Goal: Transaction & Acquisition: Download file/media

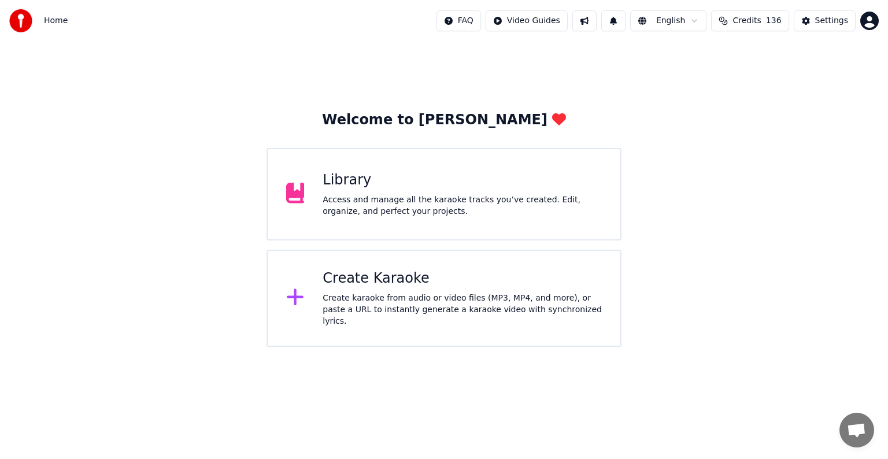
click at [442, 199] on div "Access and manage all the karaoke tracks you’ve created. Edit, organize, and pe…" at bounding box center [461, 205] width 279 height 23
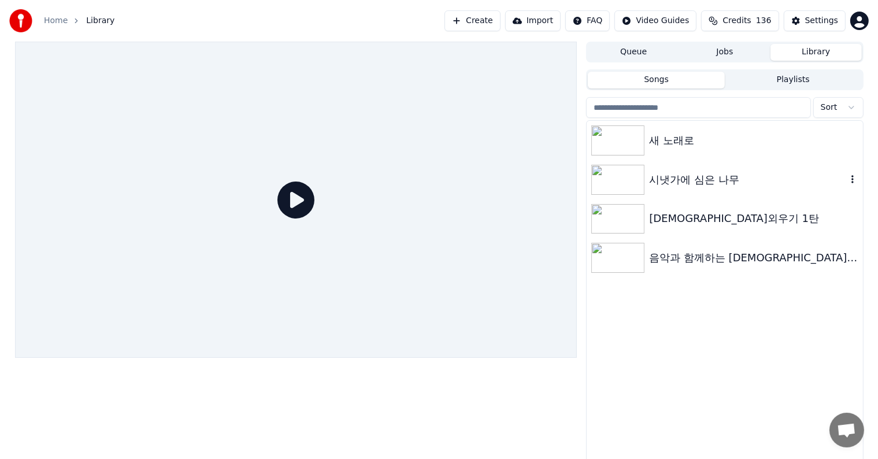
click at [725, 179] on div "시냇가에 심은 나무" at bounding box center [747, 180] width 197 height 16
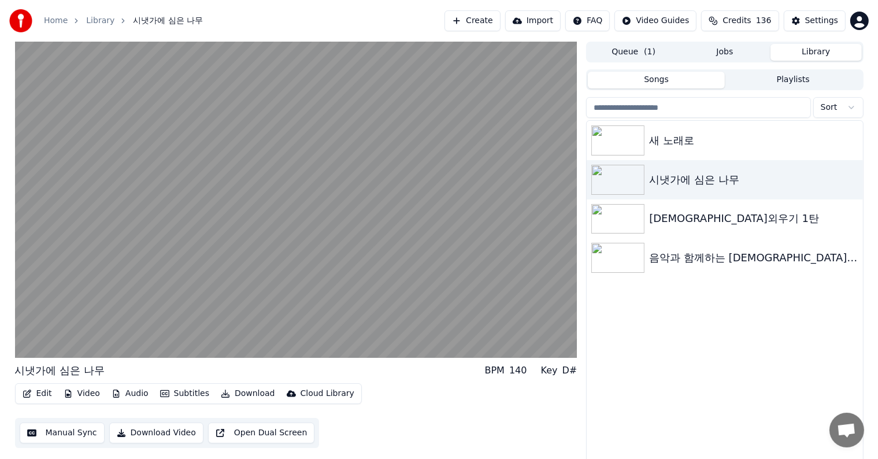
click at [40, 394] on button "Edit" at bounding box center [37, 393] width 39 height 16
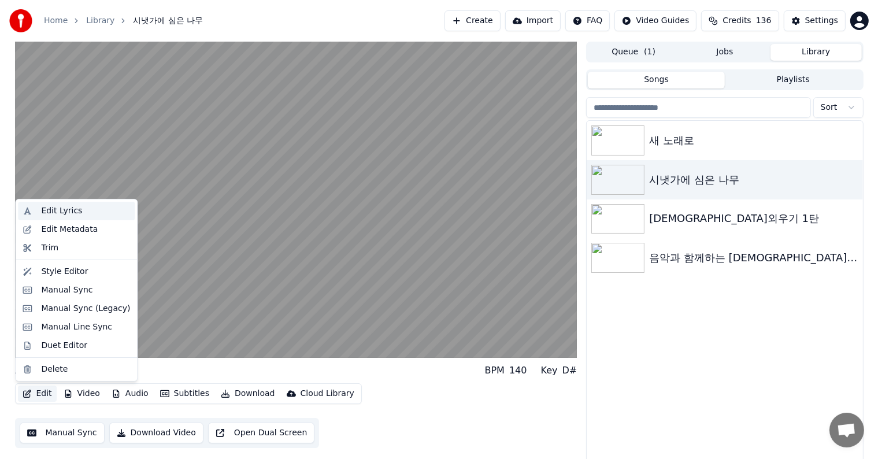
click at [49, 213] on div "Edit Lyrics" at bounding box center [61, 211] width 41 height 12
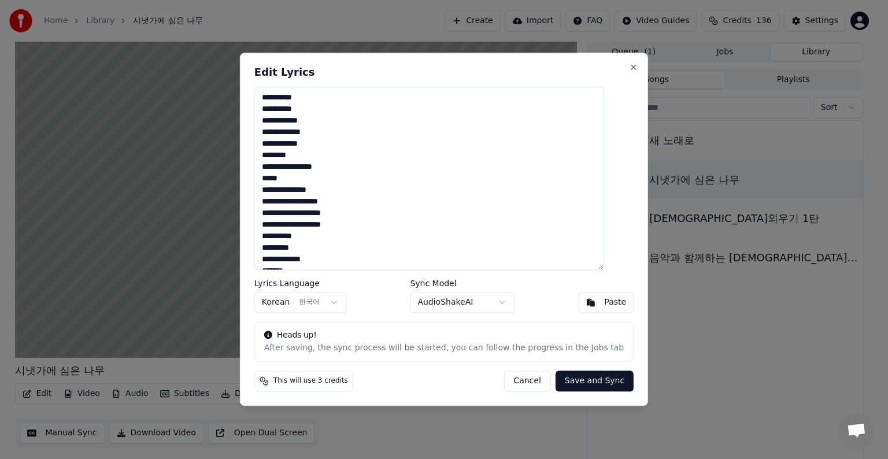
drag, startPoint x: 465, startPoint y: 64, endPoint x: 511, endPoint y: 62, distance: 46.2
click at [511, 62] on div "**********" at bounding box center [444, 229] width 408 height 353
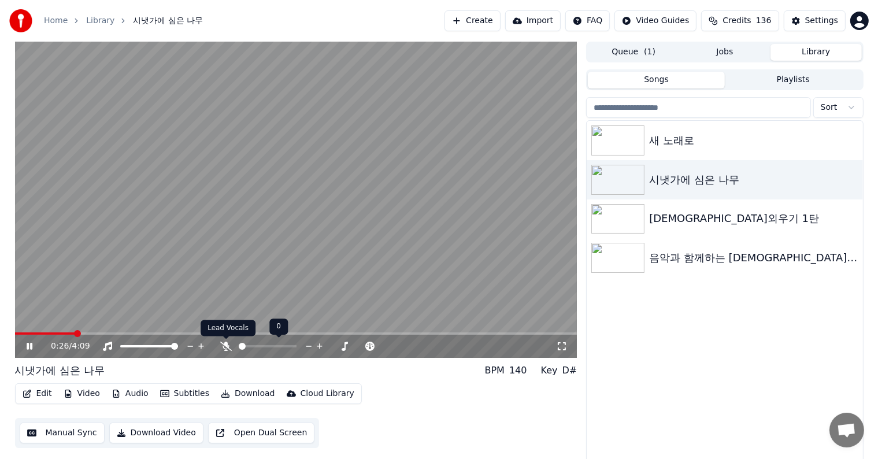
click at [221, 346] on icon at bounding box center [226, 346] width 12 height 9
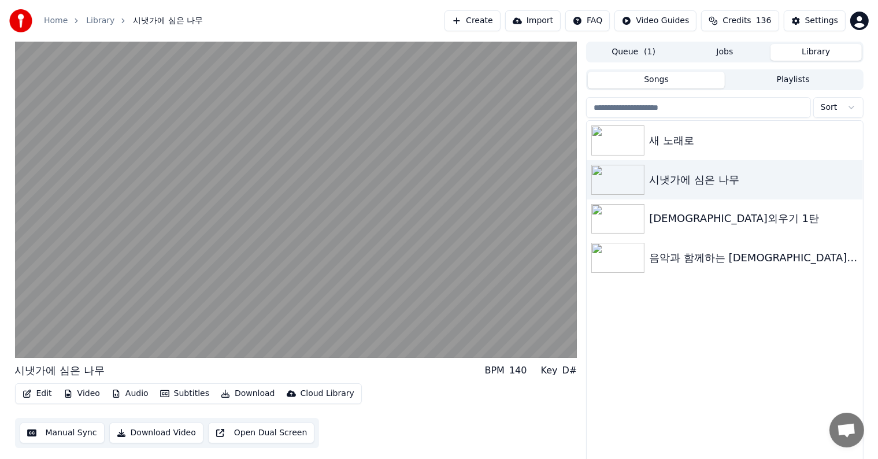
click at [39, 395] on button "Edit" at bounding box center [37, 393] width 39 height 16
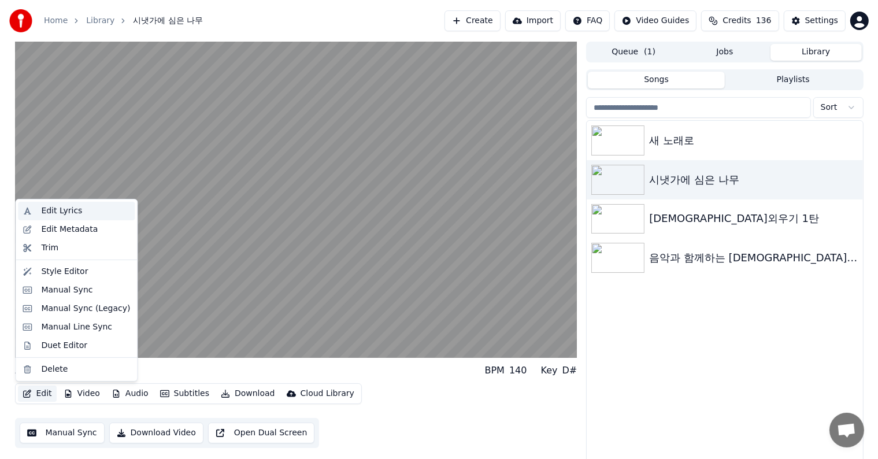
click at [69, 207] on div "Edit Lyrics" at bounding box center [61, 211] width 41 height 12
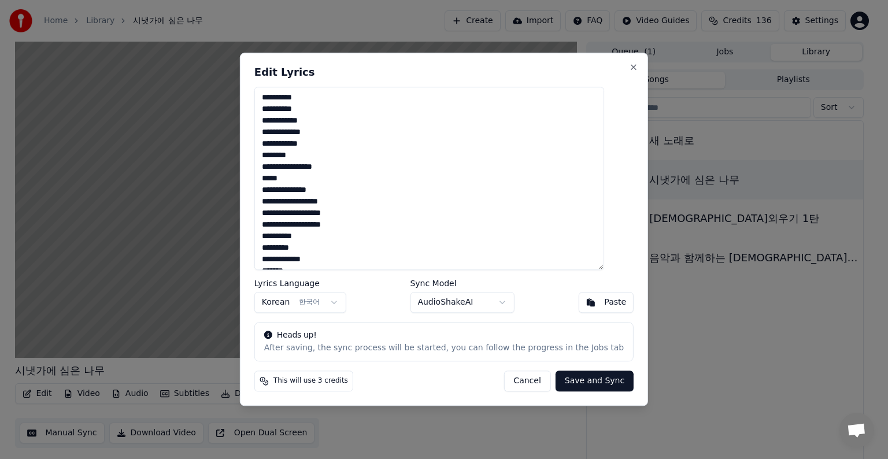
drag, startPoint x: 429, startPoint y: 66, endPoint x: 450, endPoint y: 69, distance: 20.4
click at [450, 69] on div "**********" at bounding box center [444, 229] width 408 height 353
click at [447, 67] on h2 "Edit Lyrics" at bounding box center [443, 72] width 379 height 10
click at [326, 190] on textarea "**********" at bounding box center [429, 178] width 350 height 183
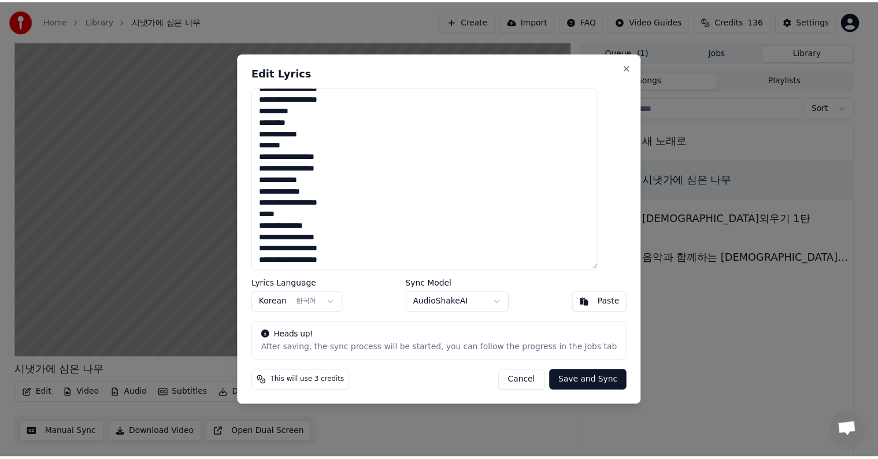
scroll to position [127, 0]
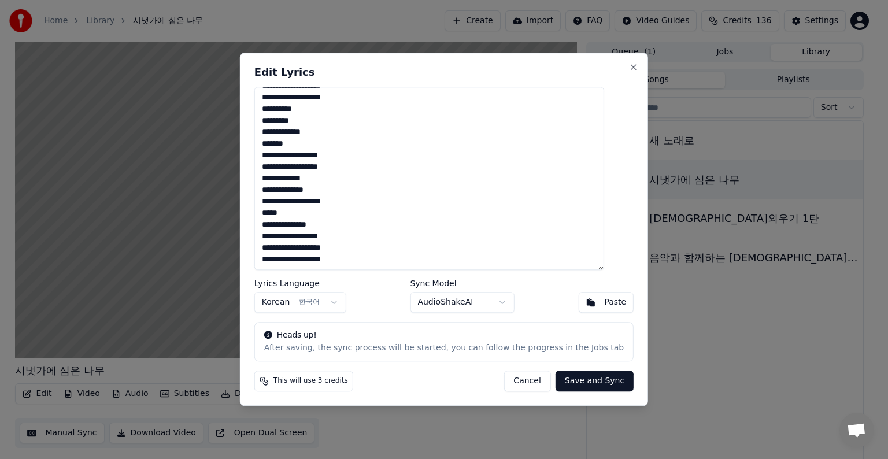
type textarea "**********"
click at [576, 380] on button "Save and Sync" at bounding box center [594, 381] width 78 height 21
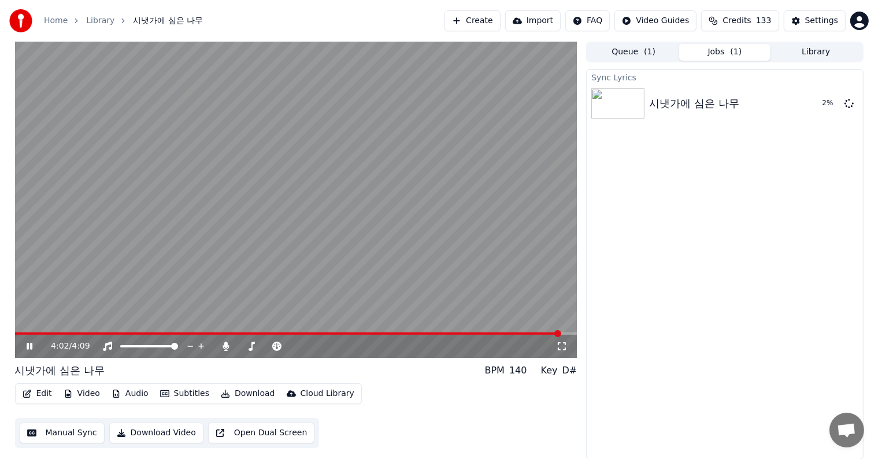
click at [27, 347] on icon at bounding box center [30, 346] width 6 height 7
click at [30, 347] on icon at bounding box center [29, 346] width 7 height 8
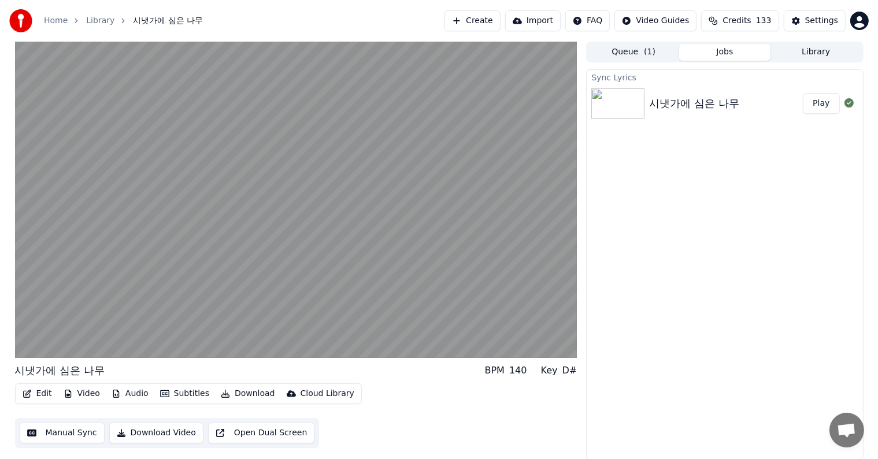
click at [181, 393] on button "Subtitles" at bounding box center [184, 393] width 58 height 16
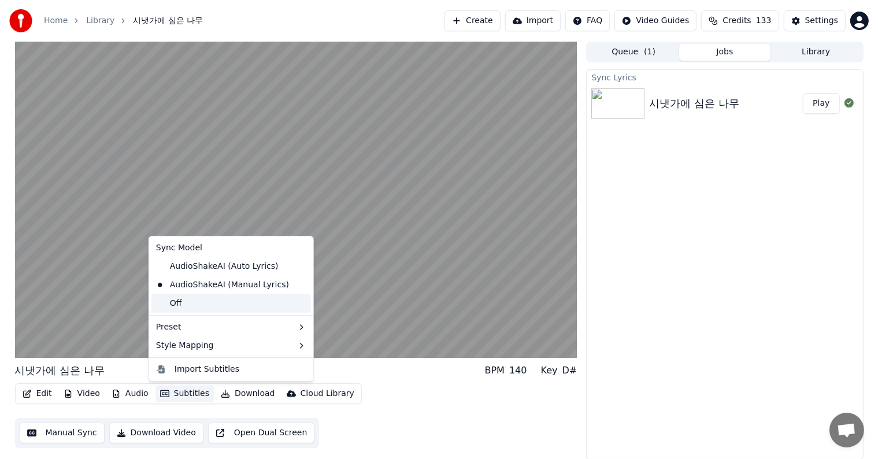
click at [159, 305] on div "Off" at bounding box center [230, 303] width 159 height 18
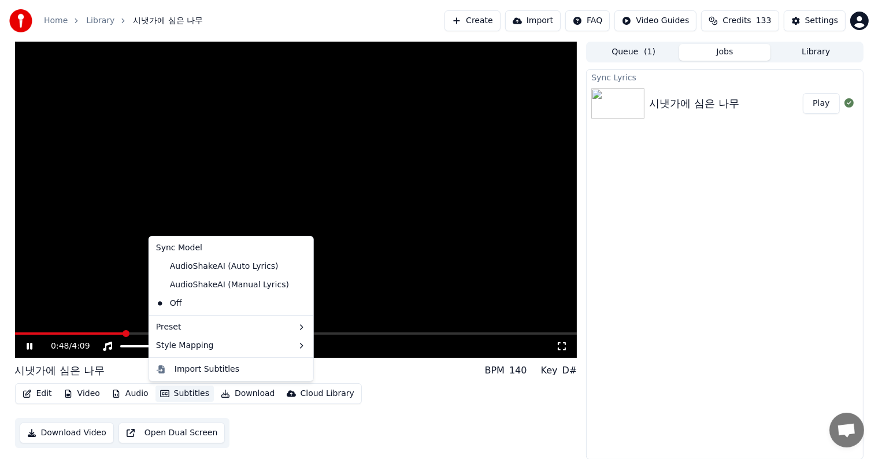
click at [179, 392] on button "Subtitles" at bounding box center [184, 393] width 58 height 16
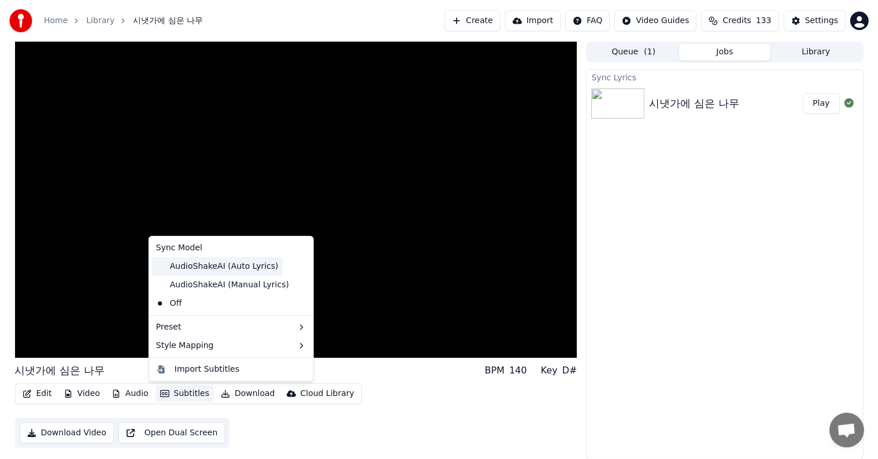
click at [162, 265] on div "AudioShakeAI (Auto Lyrics)" at bounding box center [217, 266] width 132 height 18
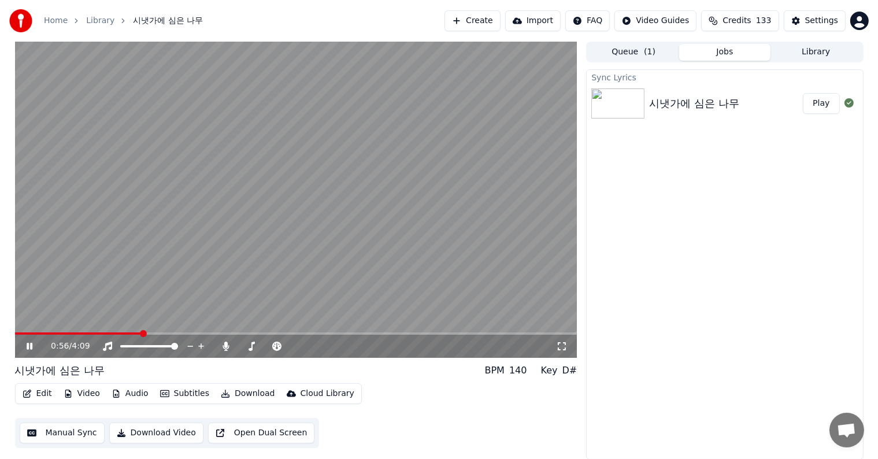
click at [126, 332] on span at bounding box center [78, 333] width 127 height 2
click at [103, 332] on span at bounding box center [59, 333] width 88 height 2
click at [81, 332] on span at bounding box center [60, 333] width 91 height 2
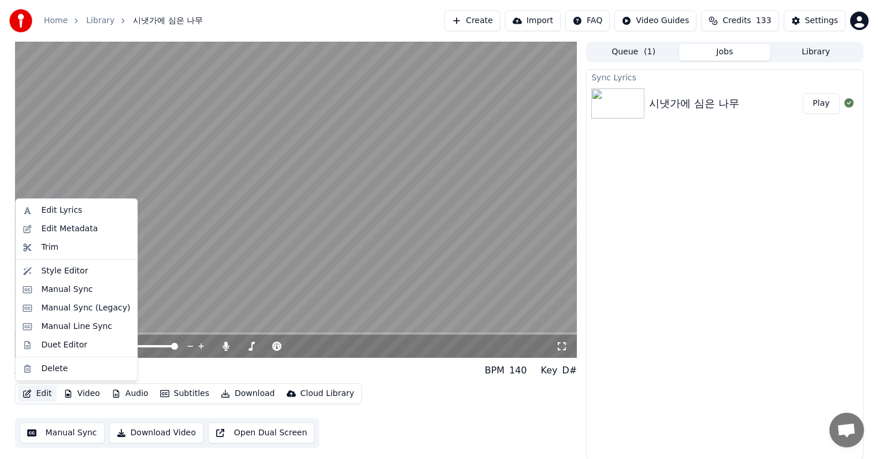
click at [39, 391] on button "Edit" at bounding box center [37, 393] width 39 height 16
click at [79, 211] on div "Edit Lyrics" at bounding box center [85, 211] width 89 height 12
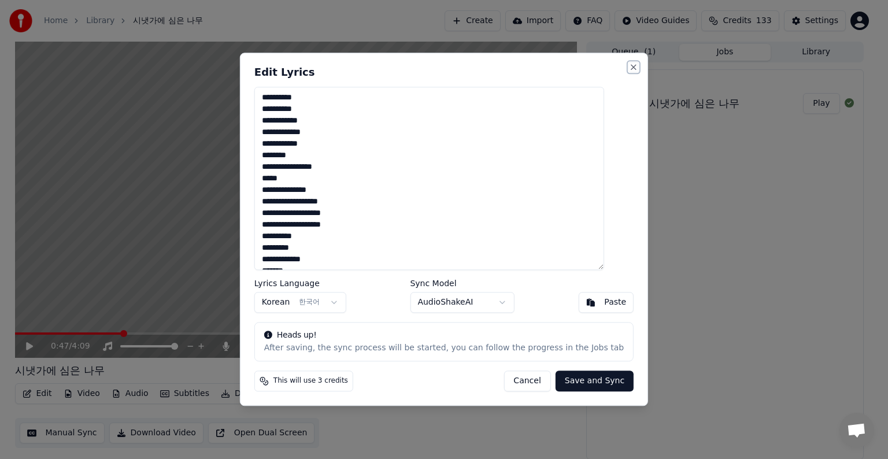
click at [629, 66] on button "Close" at bounding box center [633, 66] width 9 height 9
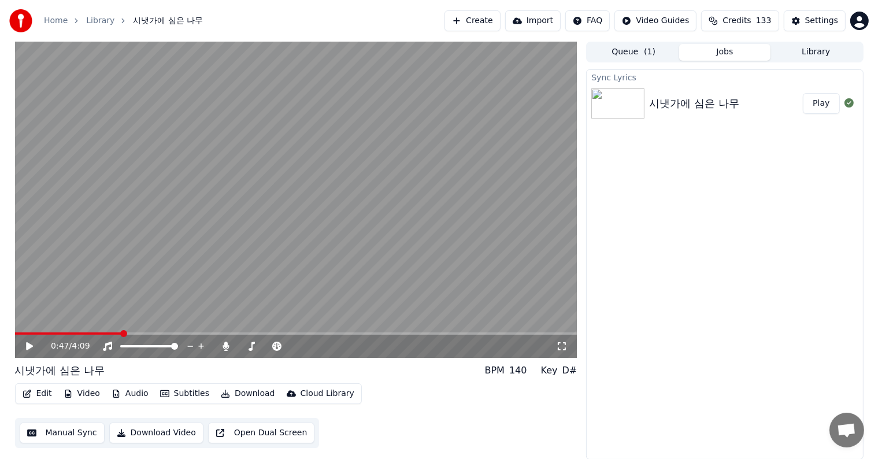
click at [825, 99] on button "Play" at bounding box center [821, 103] width 36 height 21
click at [29, 346] on icon at bounding box center [37, 346] width 27 height 9
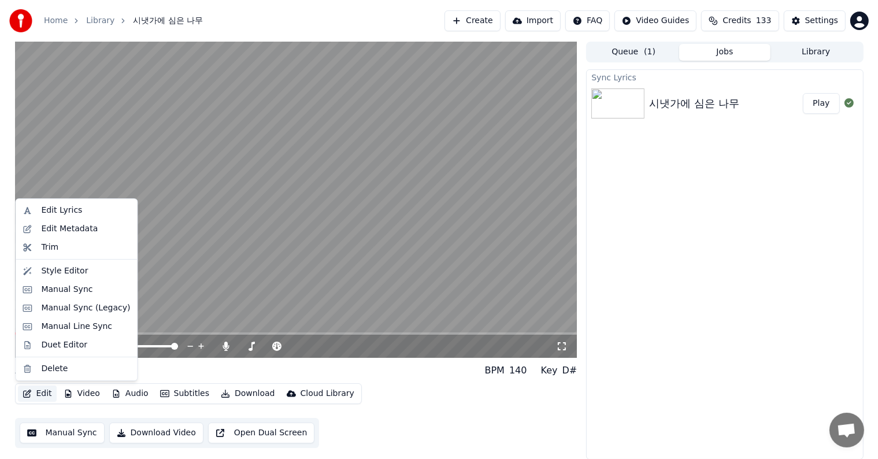
click at [37, 392] on button "Edit" at bounding box center [37, 393] width 39 height 16
click at [72, 215] on div "Edit Lyrics" at bounding box center [61, 211] width 41 height 12
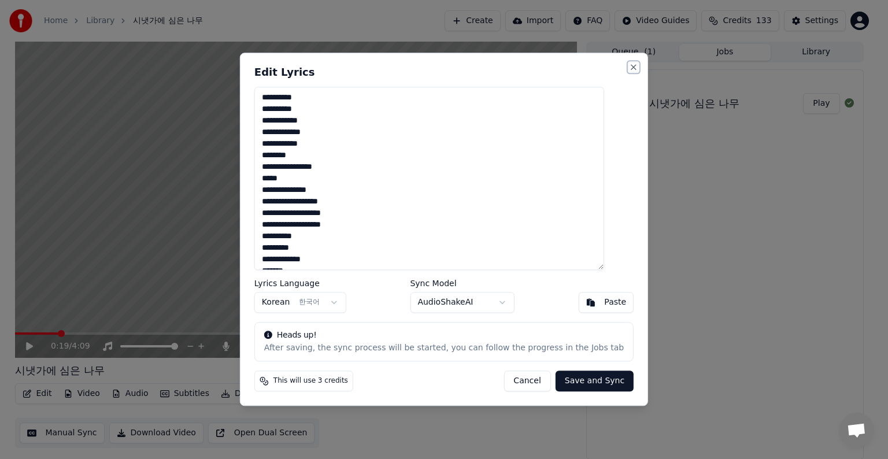
click at [629, 66] on button "Close" at bounding box center [633, 66] width 9 height 9
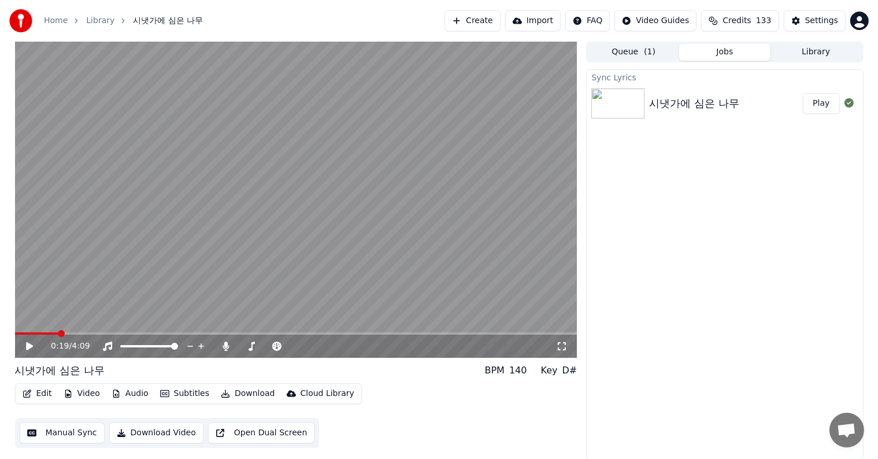
click at [744, 215] on div "Sync Lyrics 시냇가에 심은 나무 Play" at bounding box center [724, 264] width 277 height 390
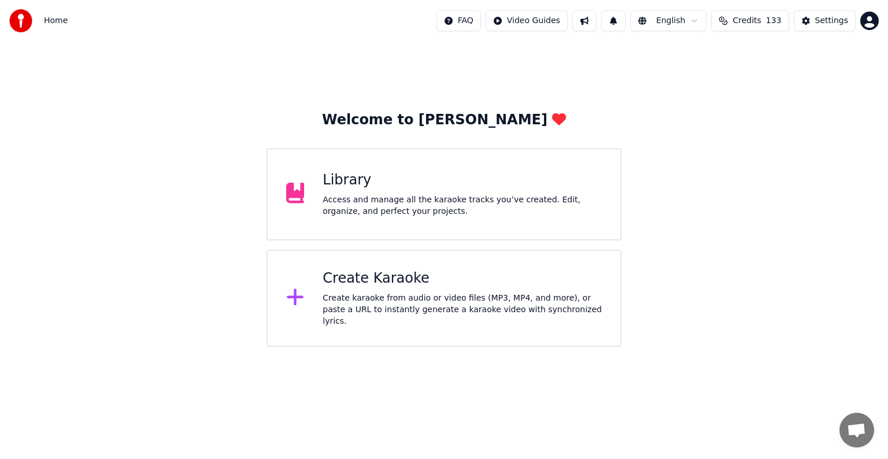
click at [381, 203] on div "Access and manage all the karaoke tracks you’ve created. Edit, organize, and pe…" at bounding box center [461, 205] width 279 height 23
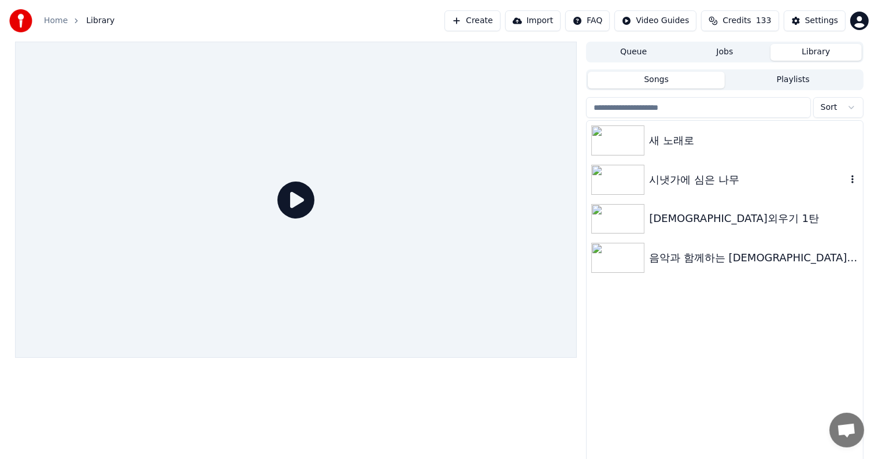
click at [675, 184] on div "시냇가에 심은 나무" at bounding box center [747, 180] width 197 height 16
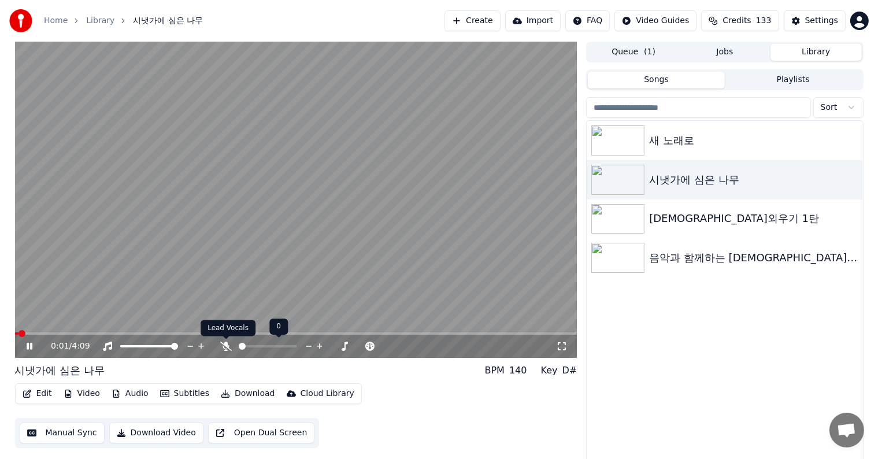
click at [227, 344] on icon at bounding box center [226, 346] width 12 height 9
click at [32, 343] on icon at bounding box center [37, 346] width 27 height 9
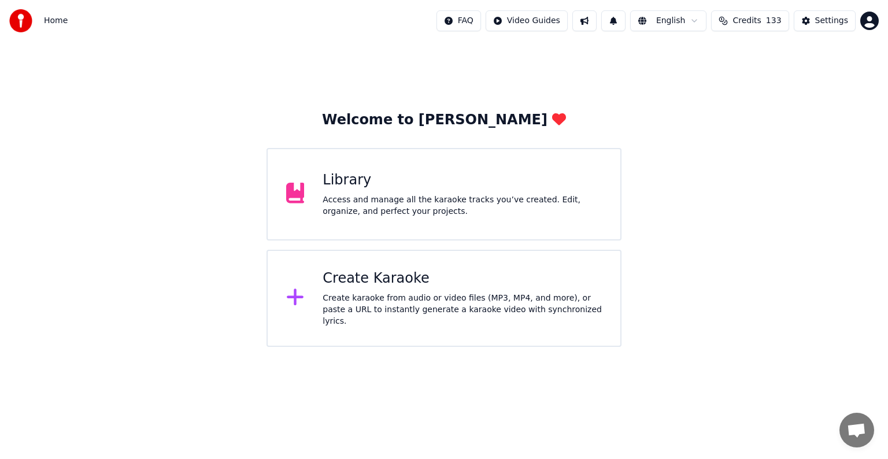
click at [390, 299] on div "Create karaoke from audio or video files (MP3, MP4, and more), or paste a URL t…" at bounding box center [461, 309] width 279 height 35
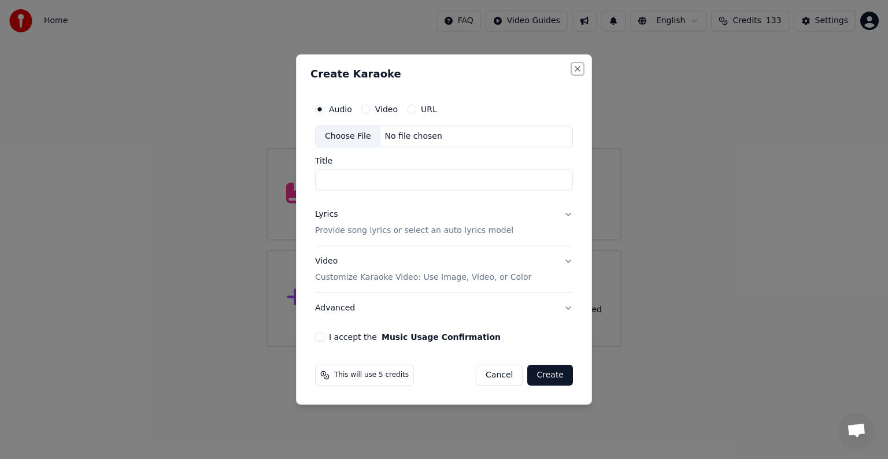
click at [576, 68] on button "Close" at bounding box center [577, 68] width 9 height 9
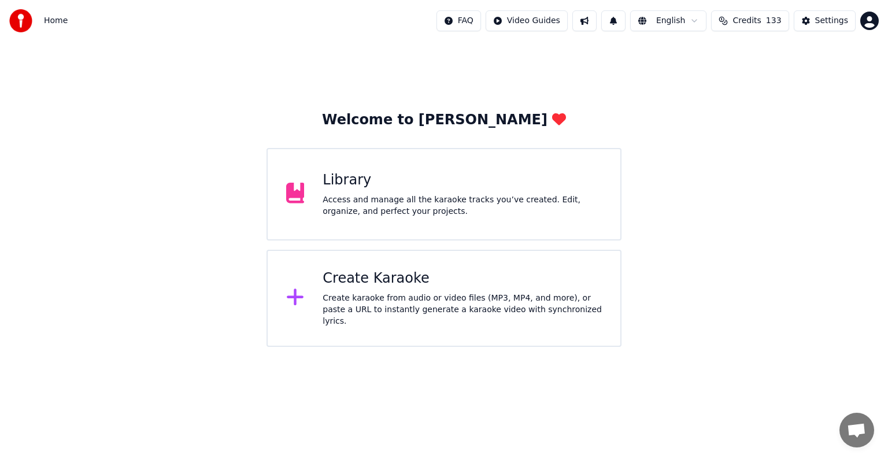
click at [368, 192] on div "Library Access and manage all the karaoke tracks you’ve created. Edit, organize…" at bounding box center [461, 194] width 279 height 46
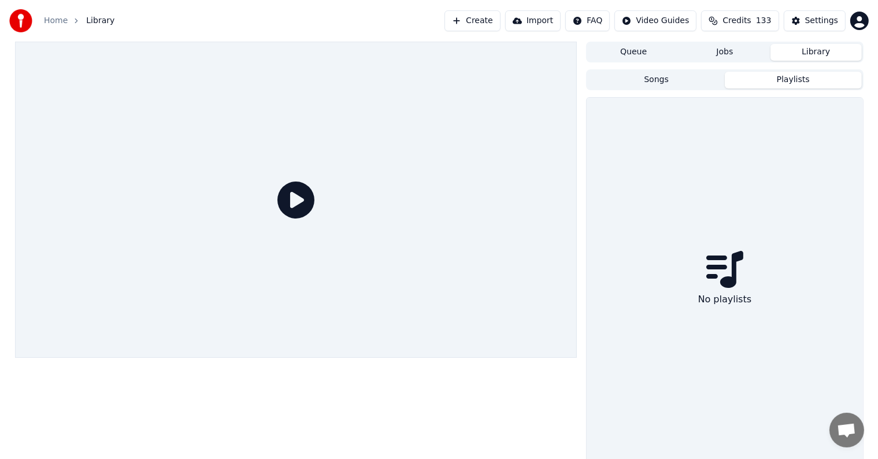
click at [800, 79] on button "Playlists" at bounding box center [793, 80] width 137 height 17
click at [698, 81] on button "Songs" at bounding box center [656, 80] width 137 height 17
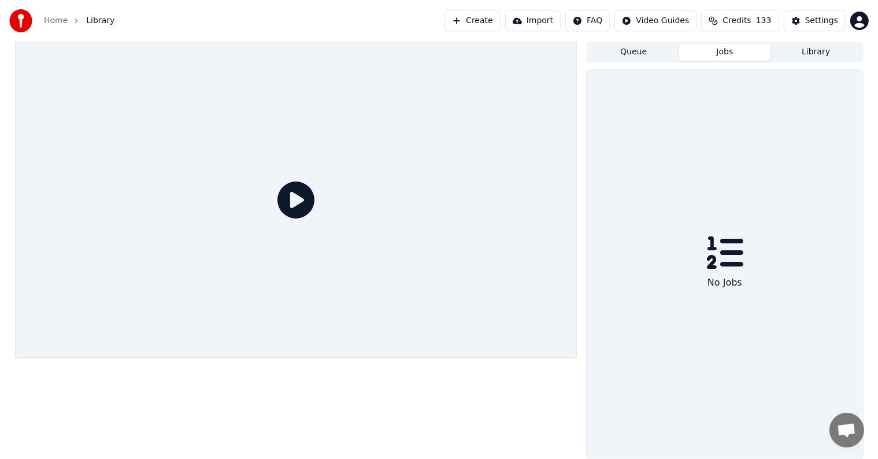
click at [731, 55] on button "Jobs" at bounding box center [724, 52] width 91 height 17
click at [644, 54] on button "Queue" at bounding box center [633, 52] width 91 height 17
click at [718, 50] on button "Jobs" at bounding box center [724, 52] width 91 height 17
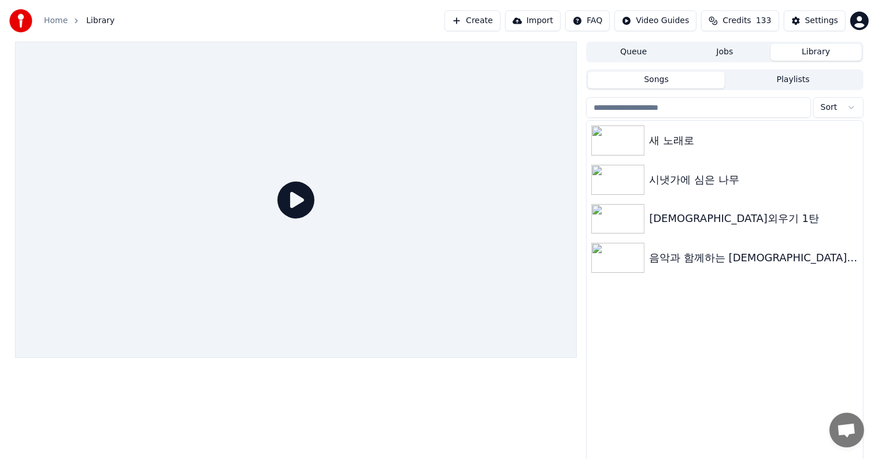
click at [801, 50] on button "Library" at bounding box center [815, 52] width 91 height 17
click at [855, 180] on icon "button" at bounding box center [853, 179] width 12 height 9
click at [712, 180] on div "시냇가에 심은 나무" at bounding box center [747, 180] width 197 height 16
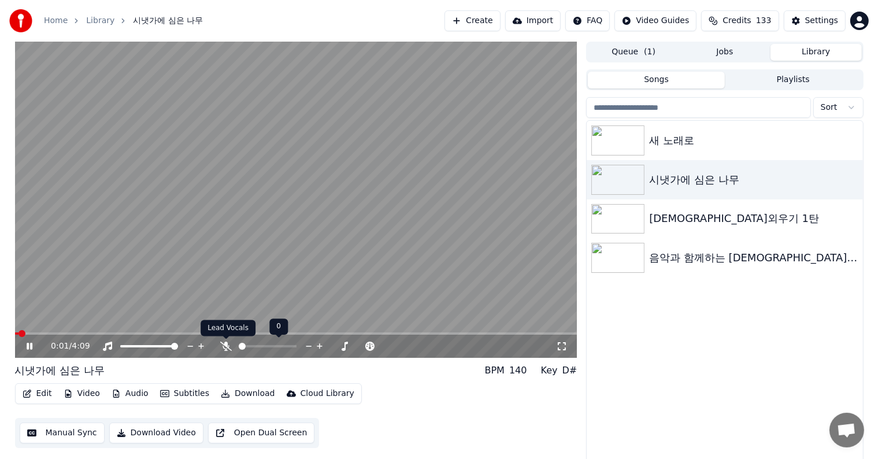
click at [224, 342] on icon at bounding box center [226, 346] width 12 height 9
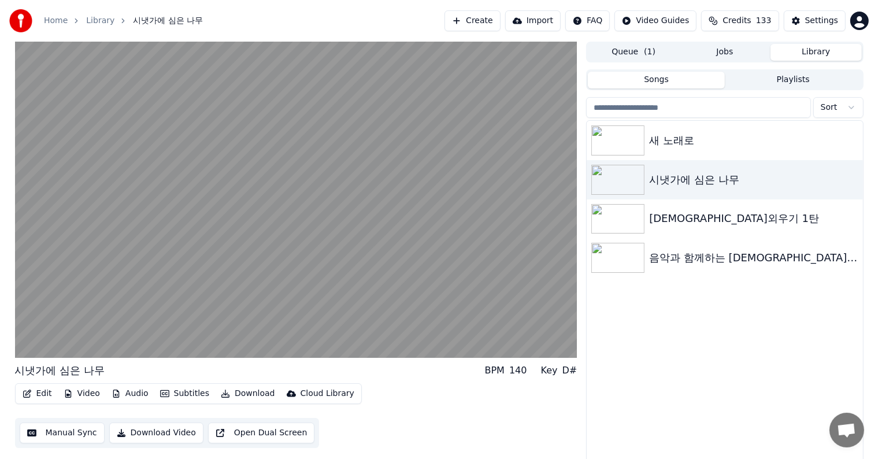
click at [42, 394] on button "Edit" at bounding box center [37, 393] width 39 height 16
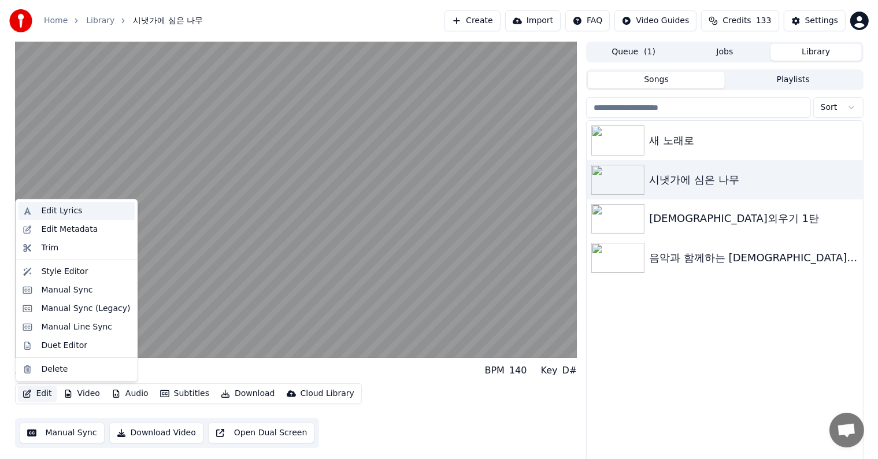
click at [65, 210] on div "Edit Lyrics" at bounding box center [61, 211] width 41 height 12
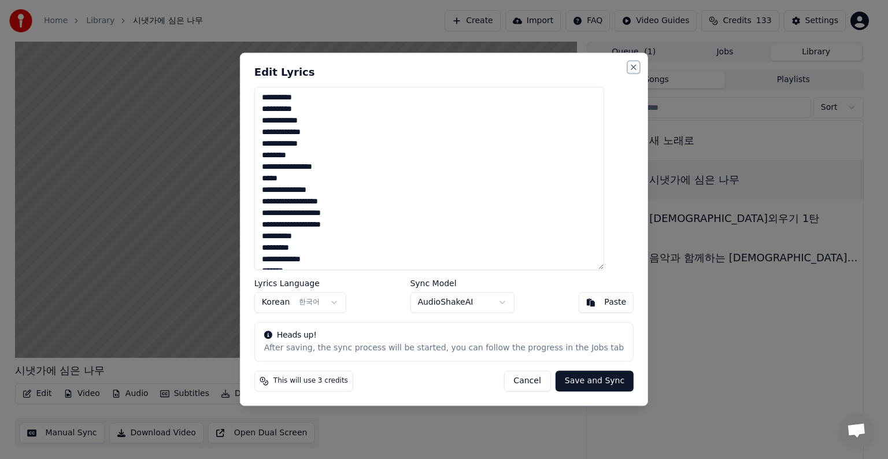
click at [629, 70] on button "Close" at bounding box center [633, 66] width 9 height 9
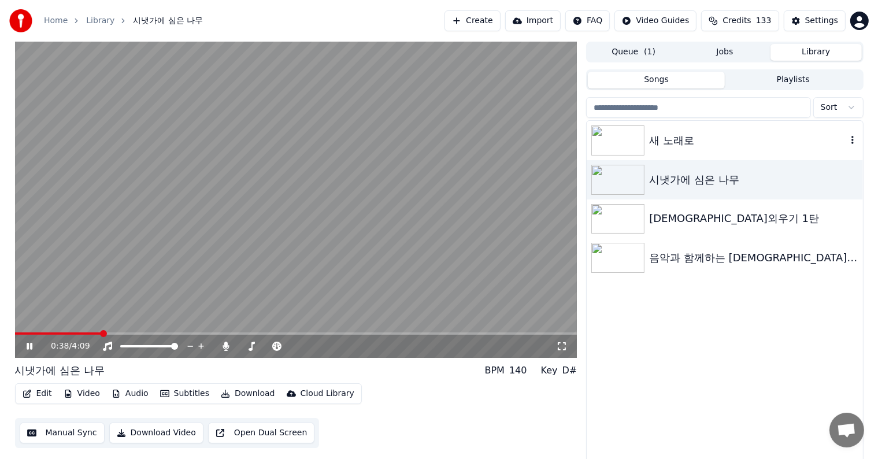
click at [665, 136] on div "새 노래로" at bounding box center [747, 140] width 197 height 16
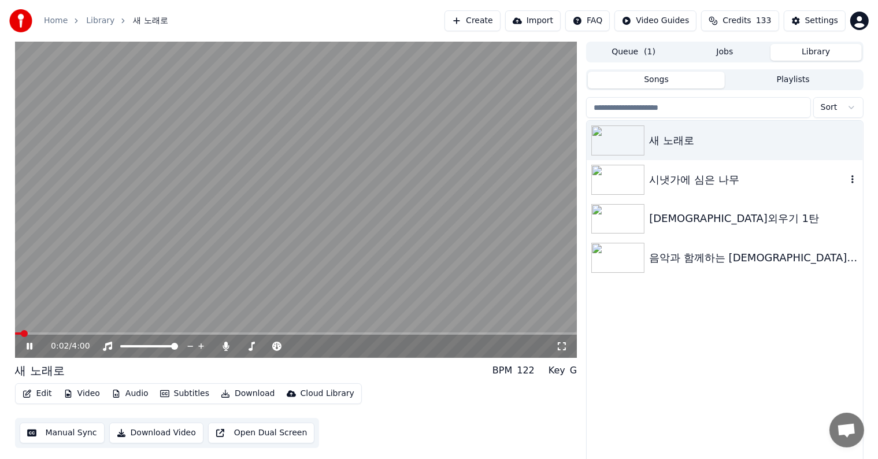
click at [679, 176] on div "시냇가에 심은 나무" at bounding box center [747, 180] width 197 height 16
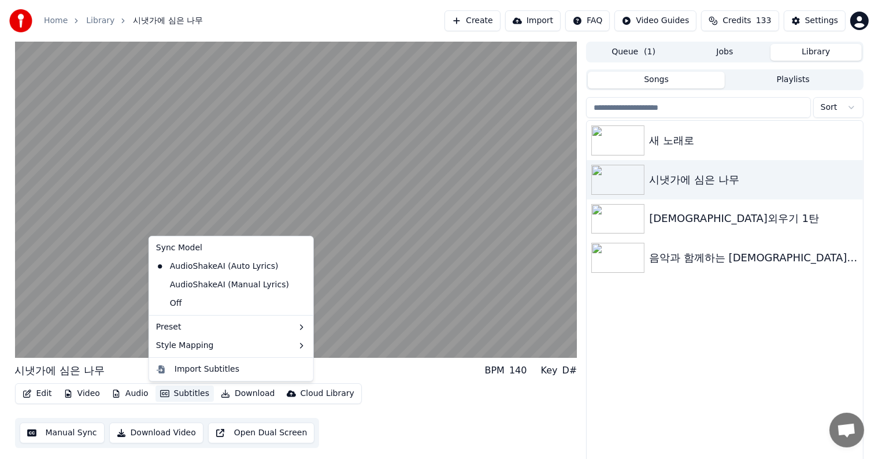
click at [185, 393] on button "Subtitles" at bounding box center [184, 393] width 58 height 16
click at [161, 283] on div "AudioShakeAI (Manual Lyrics)" at bounding box center [222, 285] width 142 height 18
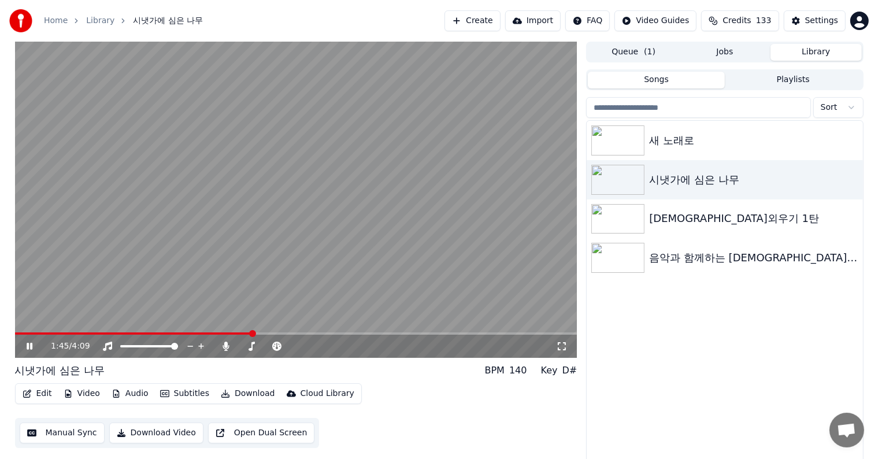
click at [28, 343] on icon at bounding box center [37, 346] width 27 height 9
click at [30, 433] on button "Manual Sync" at bounding box center [62, 432] width 85 height 21
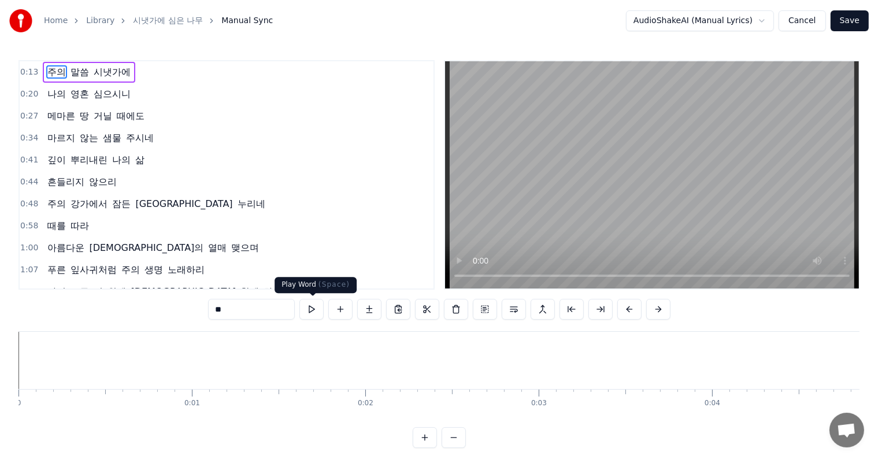
click at [311, 309] on button at bounding box center [311, 309] width 24 height 21
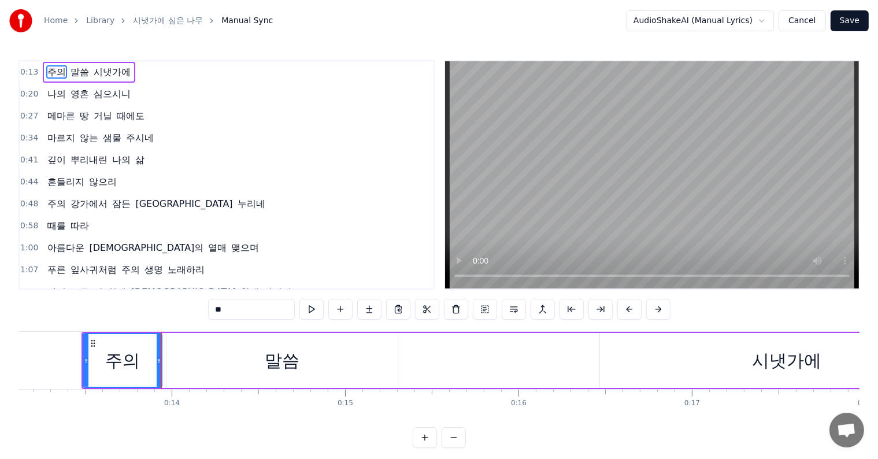
scroll to position [0, 2279]
click at [311, 309] on button at bounding box center [311, 309] width 24 height 21
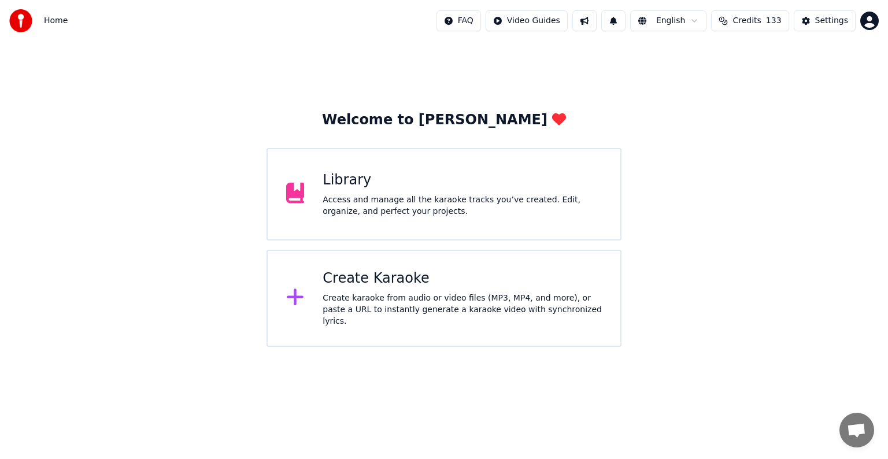
click at [361, 212] on div "Access and manage all the karaoke tracks you’ve created. Edit, organize, and pe…" at bounding box center [461, 205] width 279 height 23
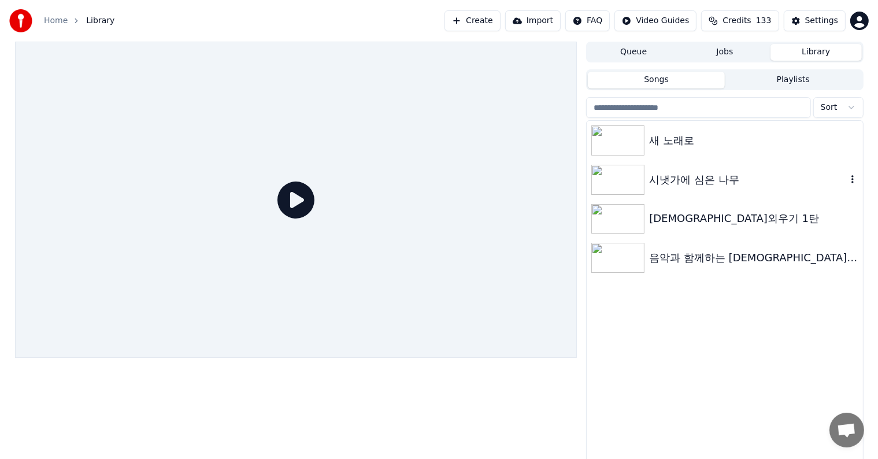
click at [693, 178] on div "시냇가에 심은 나무" at bounding box center [747, 180] width 197 height 16
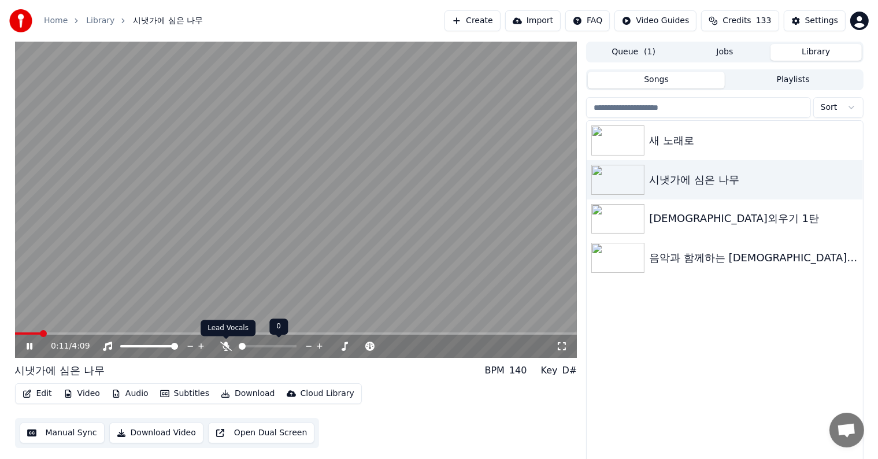
click at [221, 345] on icon at bounding box center [226, 346] width 12 height 9
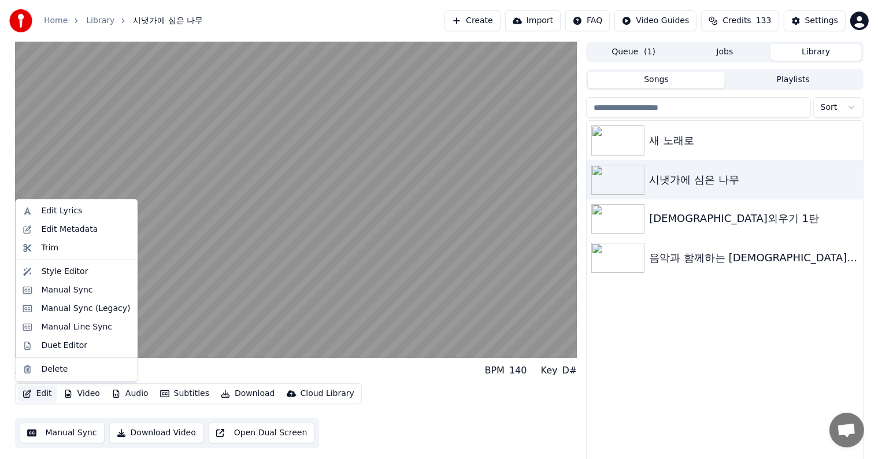
click at [39, 392] on button "Edit" at bounding box center [37, 393] width 39 height 16
click at [60, 290] on div "Manual Sync" at bounding box center [66, 290] width 51 height 12
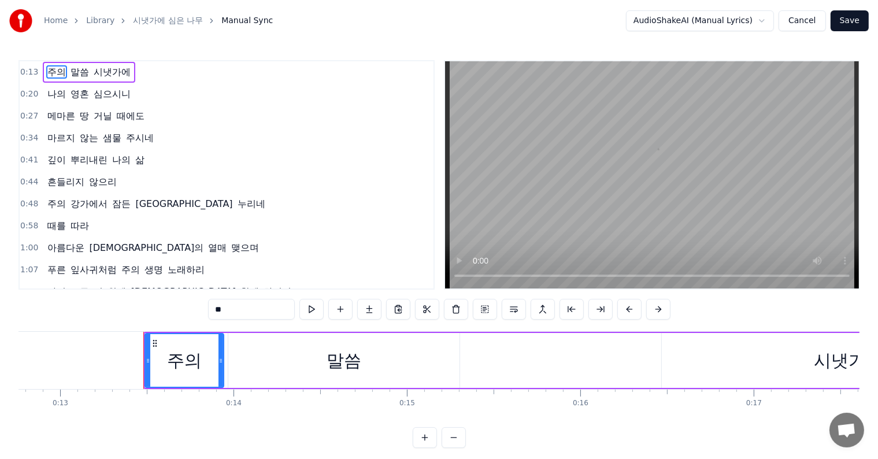
scroll to position [0, 2279]
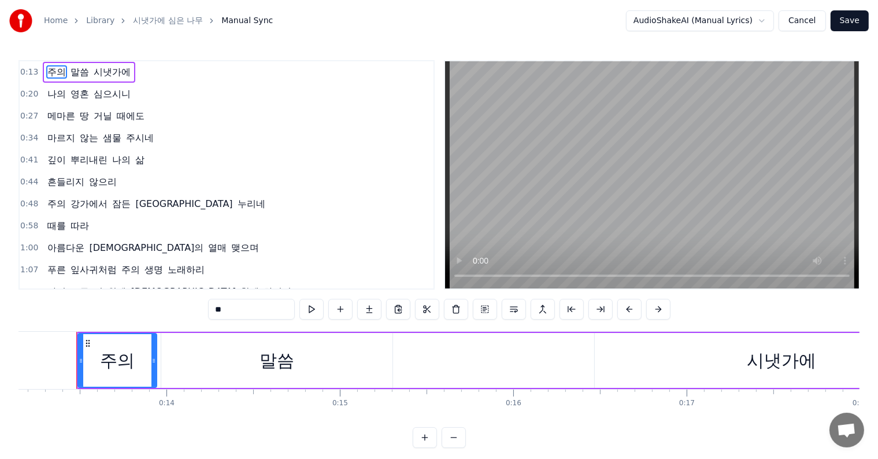
click at [809, 25] on button "Cancel" at bounding box center [801, 20] width 47 height 21
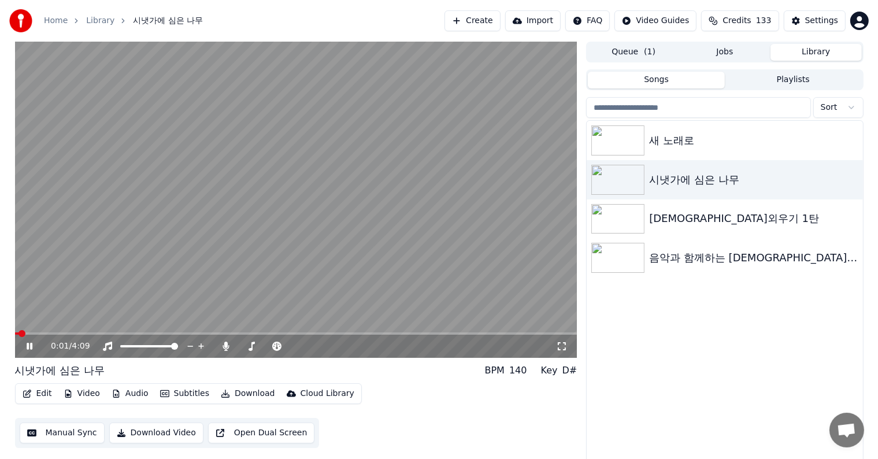
click at [83, 433] on button "Manual Sync" at bounding box center [62, 432] width 85 height 21
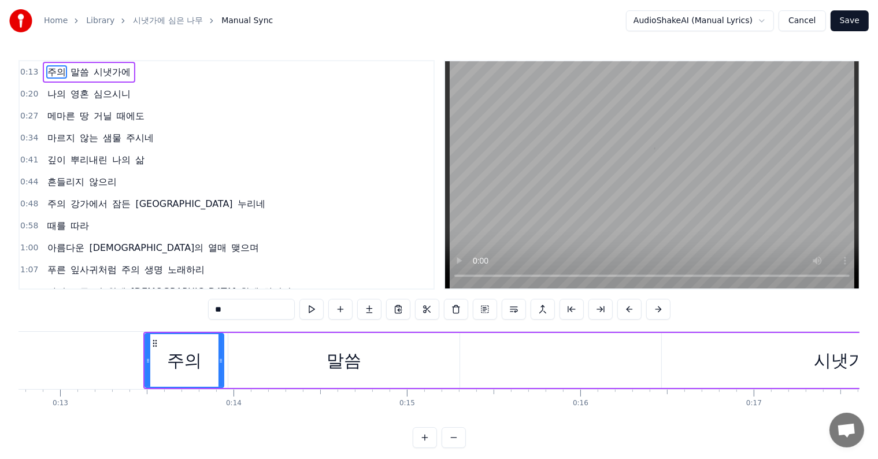
scroll to position [0, 2279]
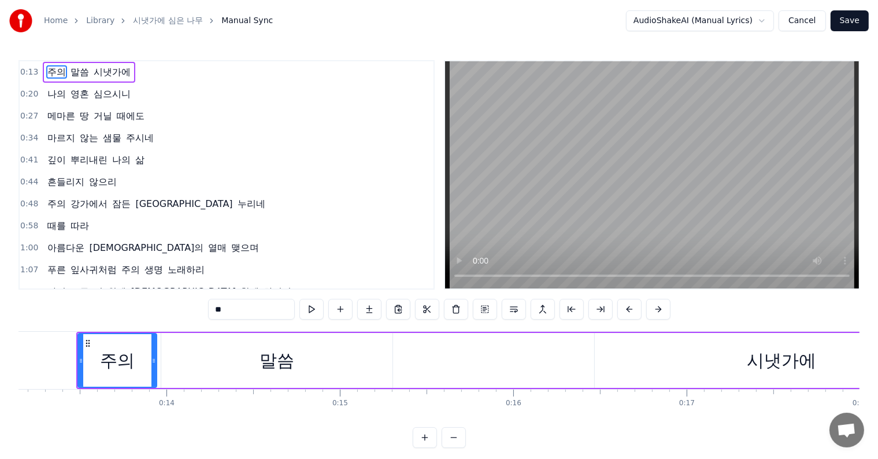
click at [811, 21] on button "Cancel" at bounding box center [801, 20] width 47 height 21
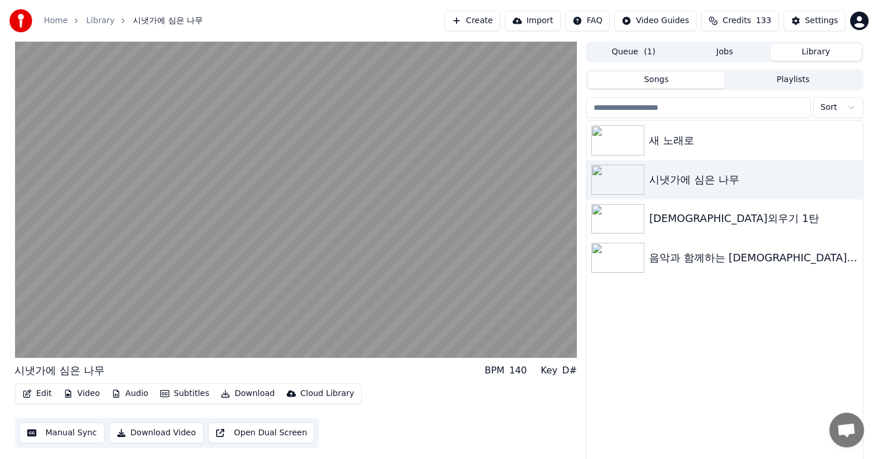
click at [43, 393] on button "Edit" at bounding box center [37, 393] width 39 height 16
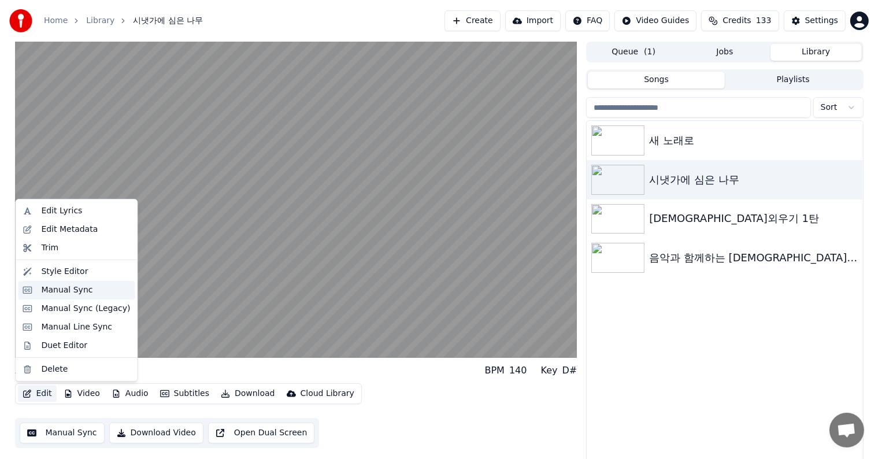
click at [68, 292] on div "Manual Sync" at bounding box center [66, 290] width 51 height 12
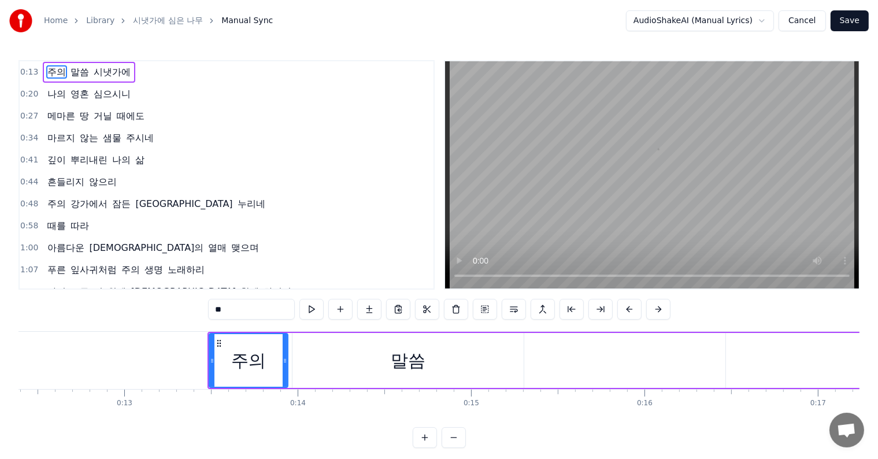
scroll to position [0, 2279]
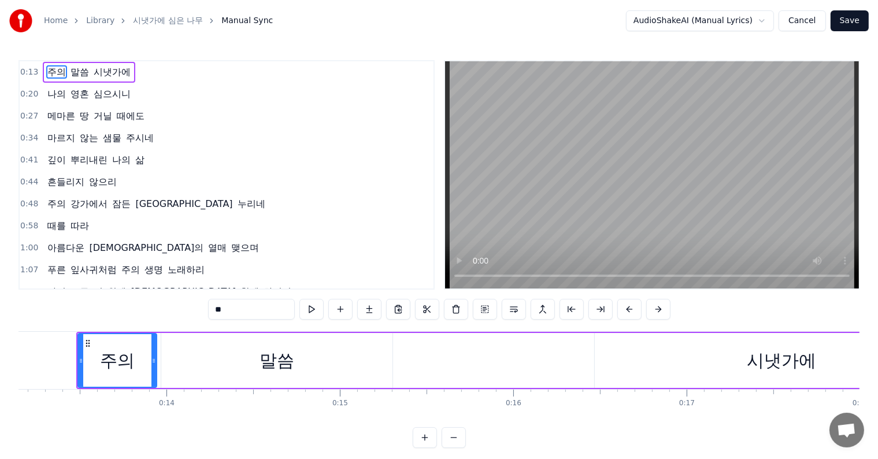
click at [798, 23] on button "Cancel" at bounding box center [801, 20] width 47 height 21
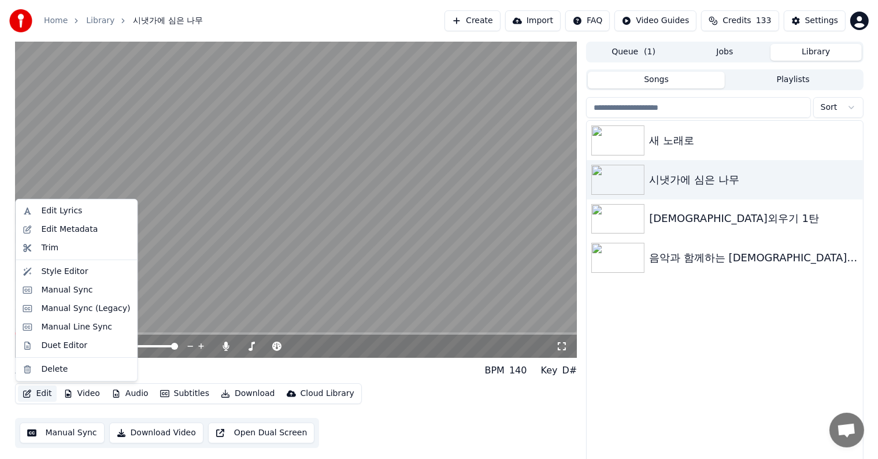
click at [46, 395] on button "Edit" at bounding box center [37, 393] width 39 height 16
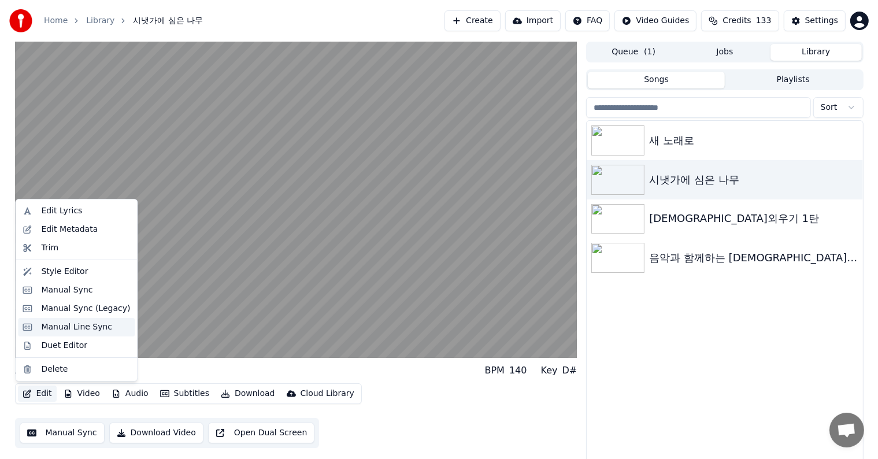
click at [51, 330] on div "Manual Line Sync" at bounding box center [76, 327] width 71 height 12
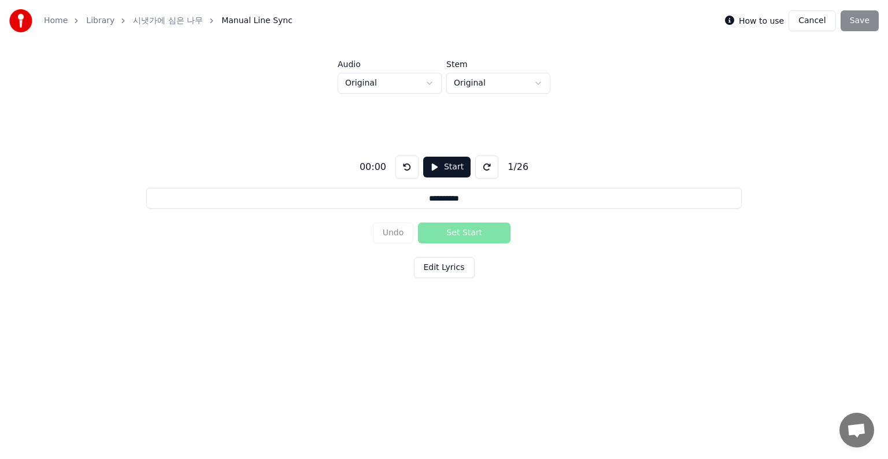
click at [823, 20] on button "Cancel" at bounding box center [811, 20] width 47 height 21
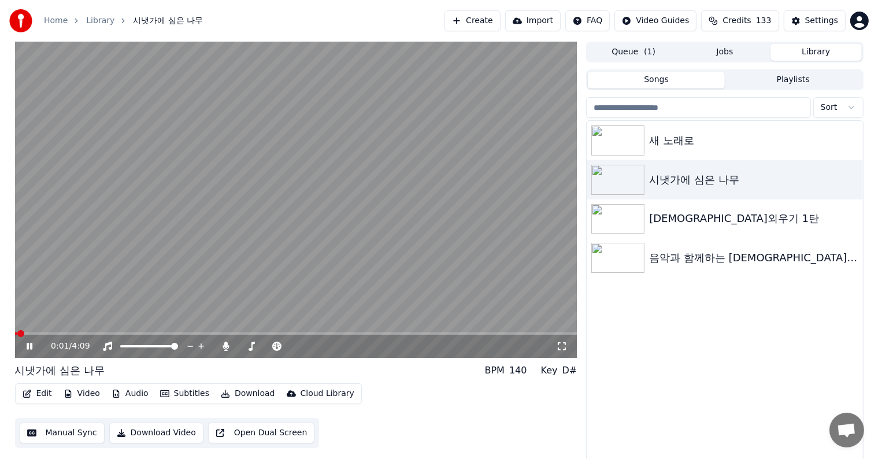
click at [46, 393] on button "Edit" at bounding box center [37, 393] width 39 height 16
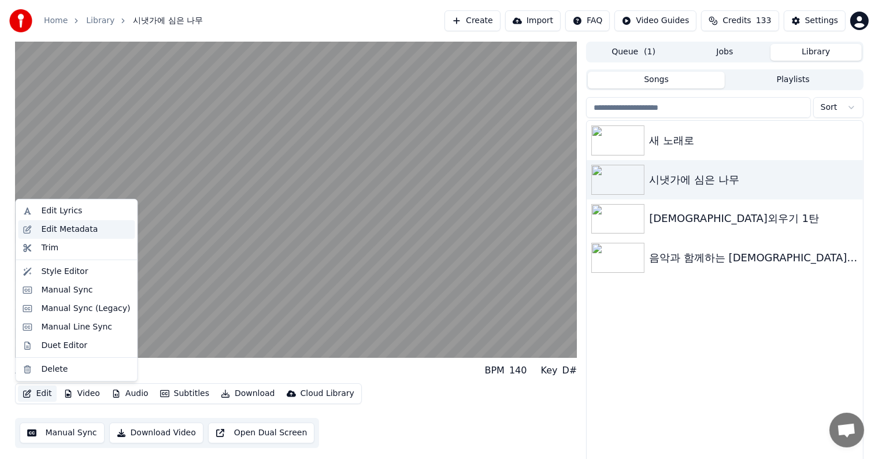
click at [51, 231] on div "Edit Metadata" at bounding box center [69, 230] width 57 height 12
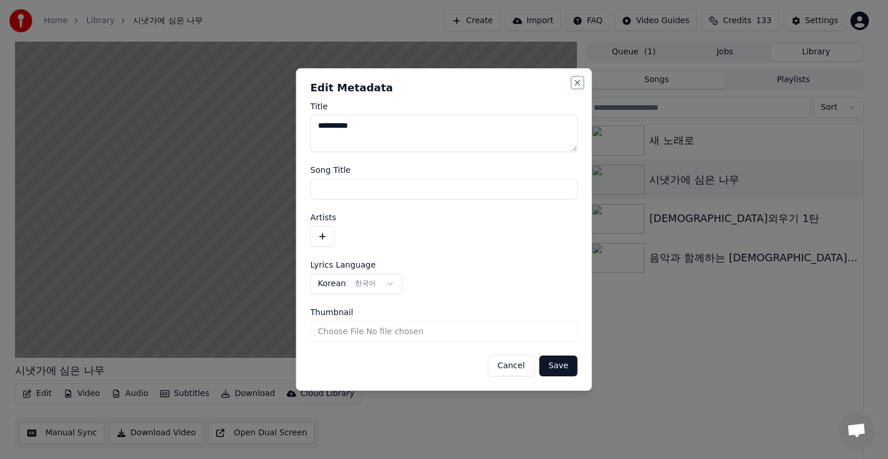
click at [581, 83] on button "Close" at bounding box center [577, 82] width 9 height 9
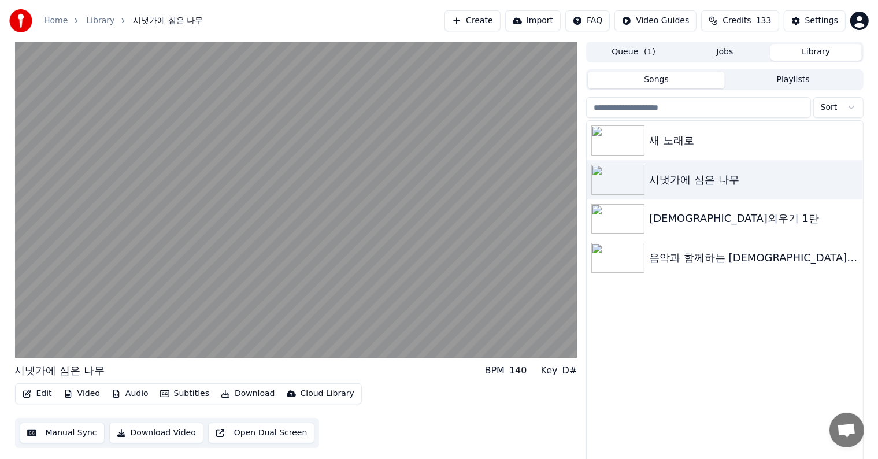
click at [173, 434] on button "Download Video" at bounding box center [156, 432] width 94 height 21
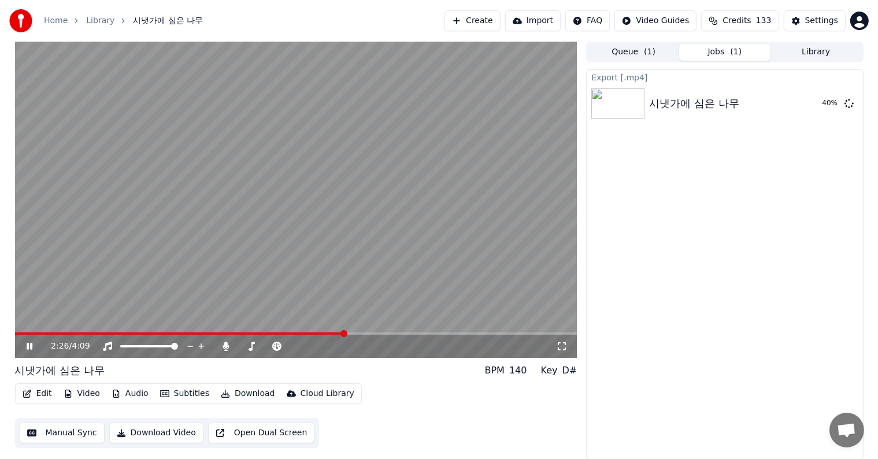
click at [30, 346] on icon at bounding box center [30, 346] width 6 height 7
click at [15, 333] on span at bounding box center [18, 333] width 7 height 7
click at [248, 393] on button "Download" at bounding box center [248, 393] width 64 height 16
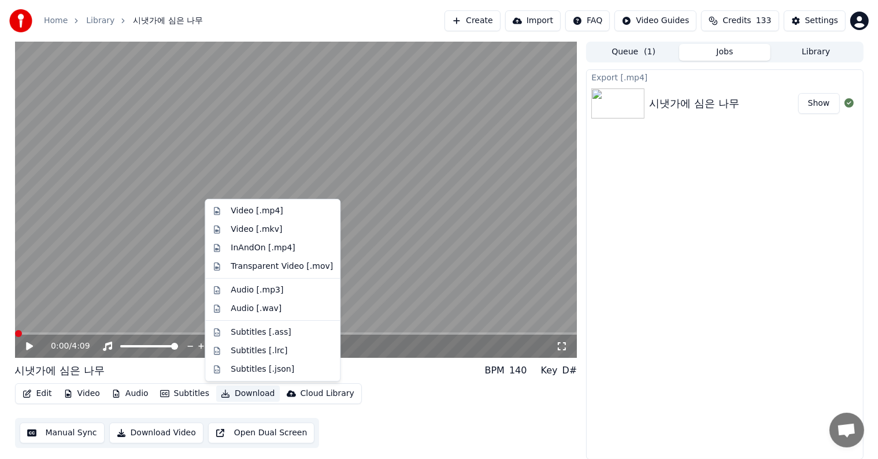
click at [669, 157] on div "Export [.mp4] 시냇가에 심은 나무 Show" at bounding box center [724, 264] width 277 height 390
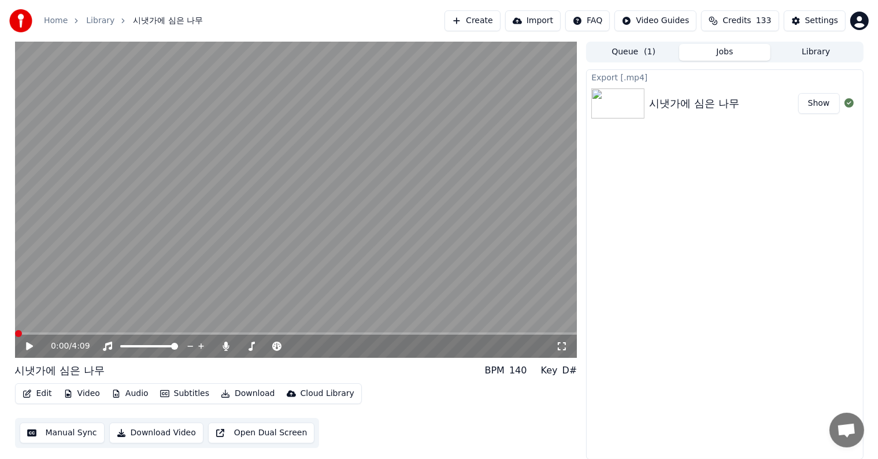
click at [171, 438] on button "Download Video" at bounding box center [156, 432] width 94 height 21
click at [816, 155] on button "Show" at bounding box center [819, 156] width 42 height 21
